Goal: Task Accomplishment & Management: Manage account settings

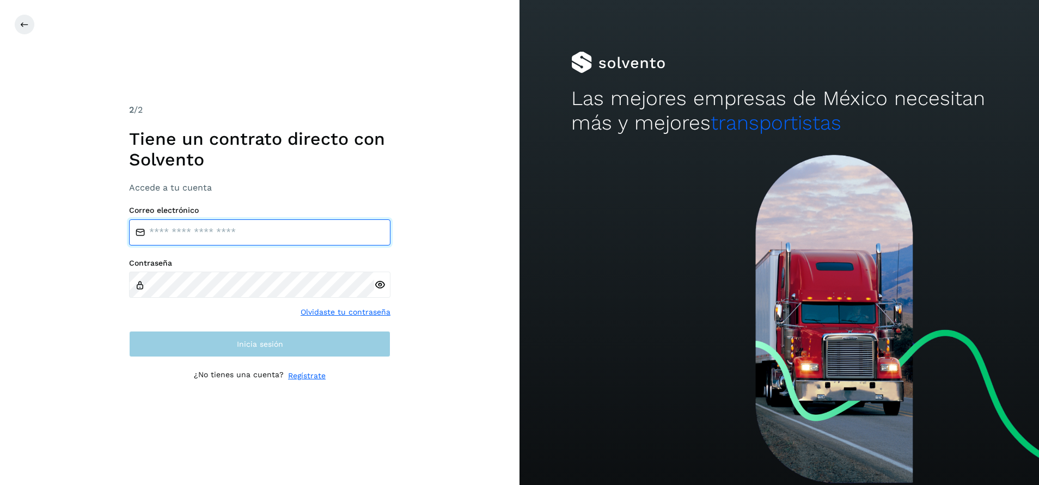
type input "**********"
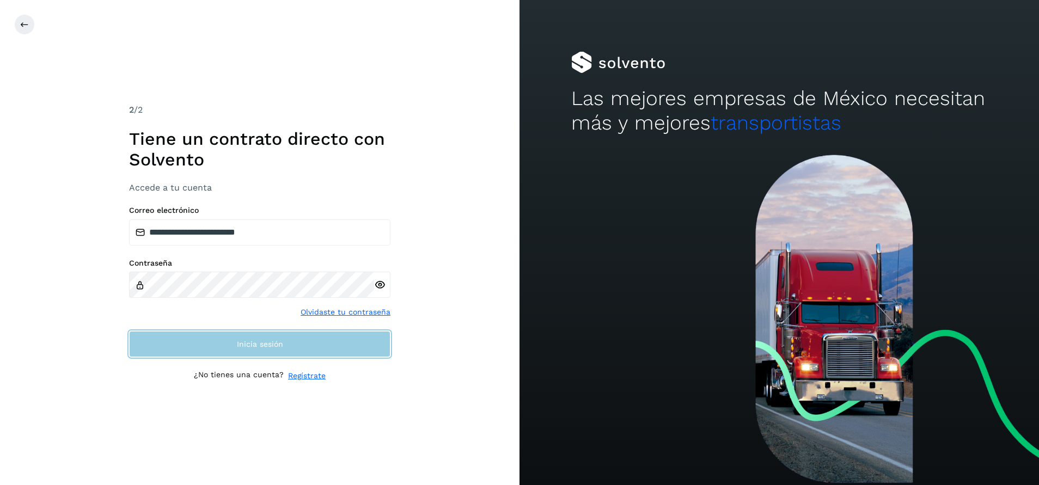
click at [325, 347] on button "Inicia sesión" at bounding box center [259, 344] width 261 height 26
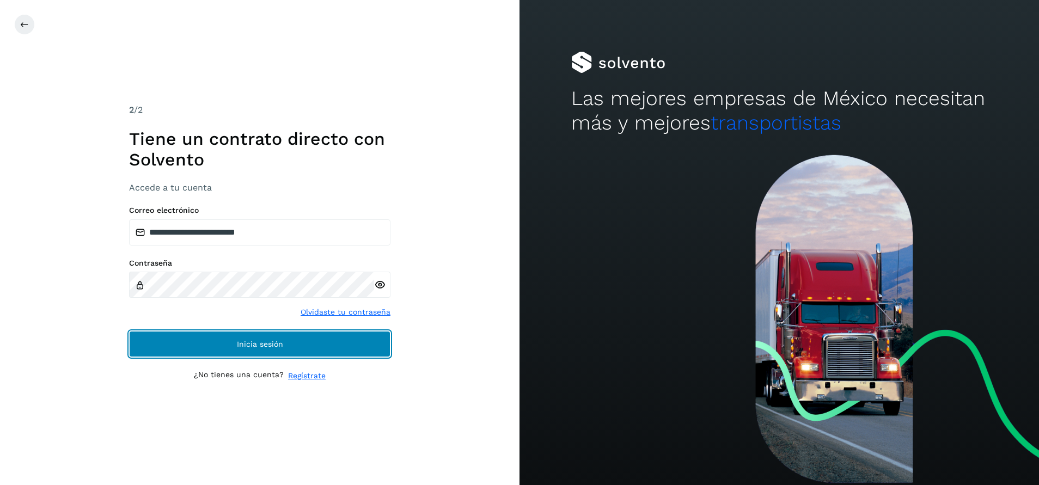
click at [325, 347] on button "Inicia sesión" at bounding box center [259, 344] width 261 height 26
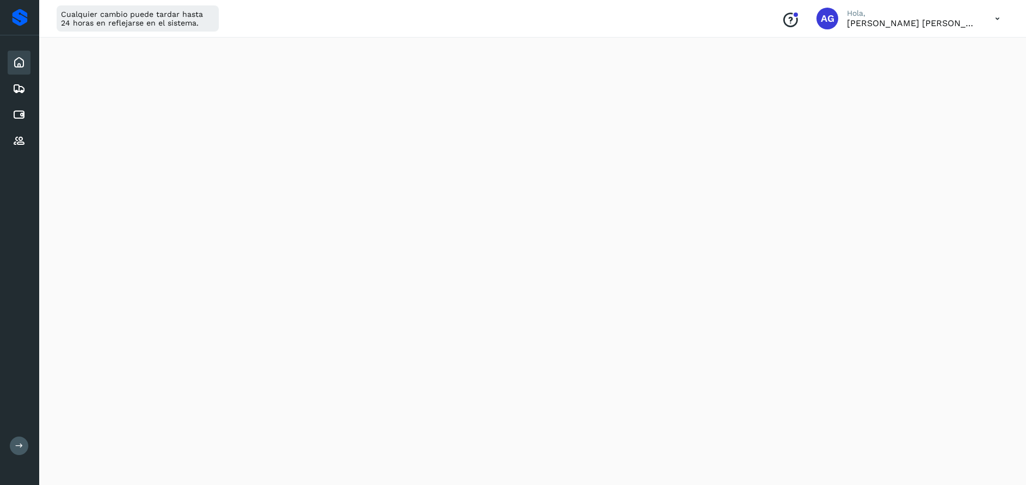
scroll to position [238, 0]
click at [23, 63] on icon at bounding box center [19, 62] width 13 height 13
click at [21, 138] on icon at bounding box center [19, 140] width 13 height 13
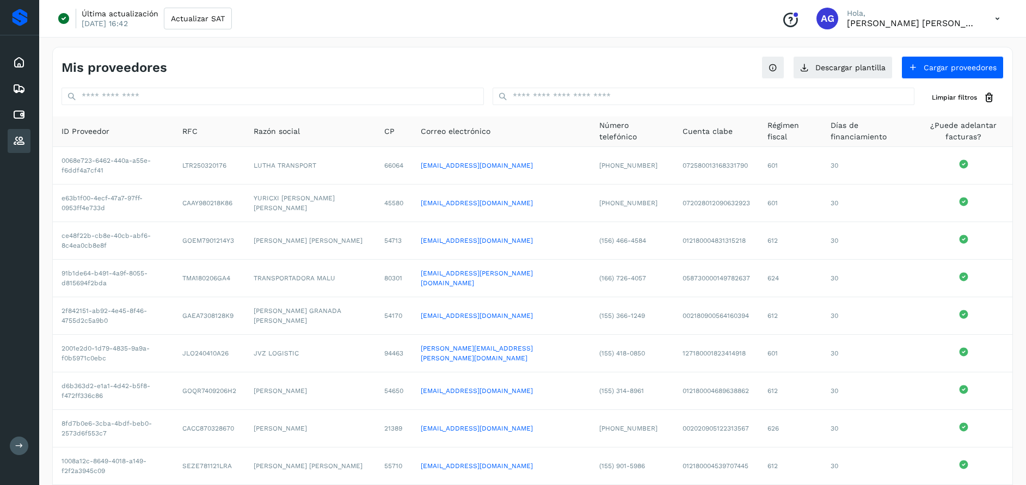
click at [984, 17] on div "Conoce nuestros beneficios AG Hola, [PERSON_NAME] [PERSON_NAME]" at bounding box center [891, 18] width 236 height 25
click at [997, 18] on icon at bounding box center [998, 19] width 22 height 22
click at [929, 68] on div "Cerrar sesión" at bounding box center [944, 70] width 130 height 21
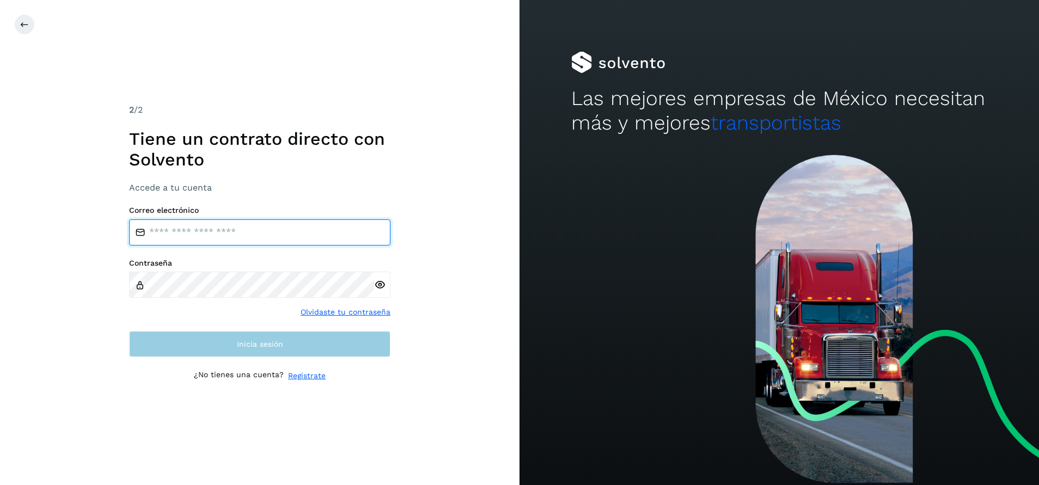
type input "**********"
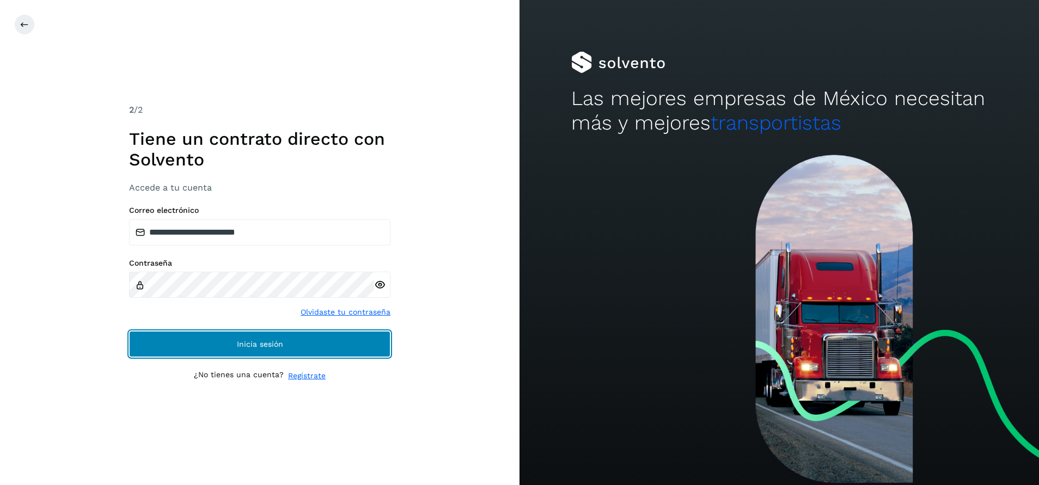
click at [279, 349] on button "Inicia sesión" at bounding box center [259, 344] width 261 height 26
click at [281, 344] on span "Inicia sesión" at bounding box center [260, 344] width 46 height 8
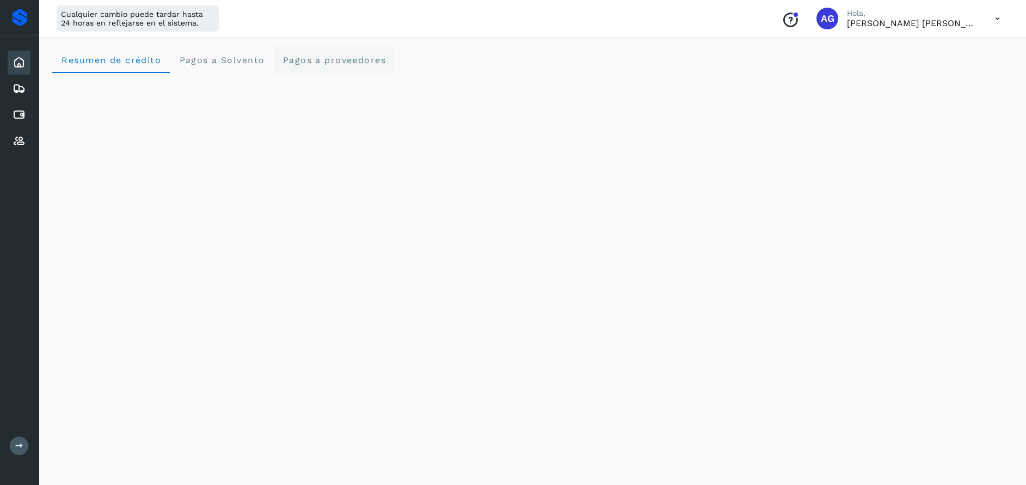
click at [355, 65] on span "Pagos a proveedores" at bounding box center [334, 60] width 104 height 10
click at [205, 67] on Solvento "Pagos a Solvento" at bounding box center [221, 60] width 103 height 26
click at [144, 63] on span "Resumen de crédito" at bounding box center [111, 60] width 100 height 10
